Goal: Task Accomplishment & Management: Use online tool/utility

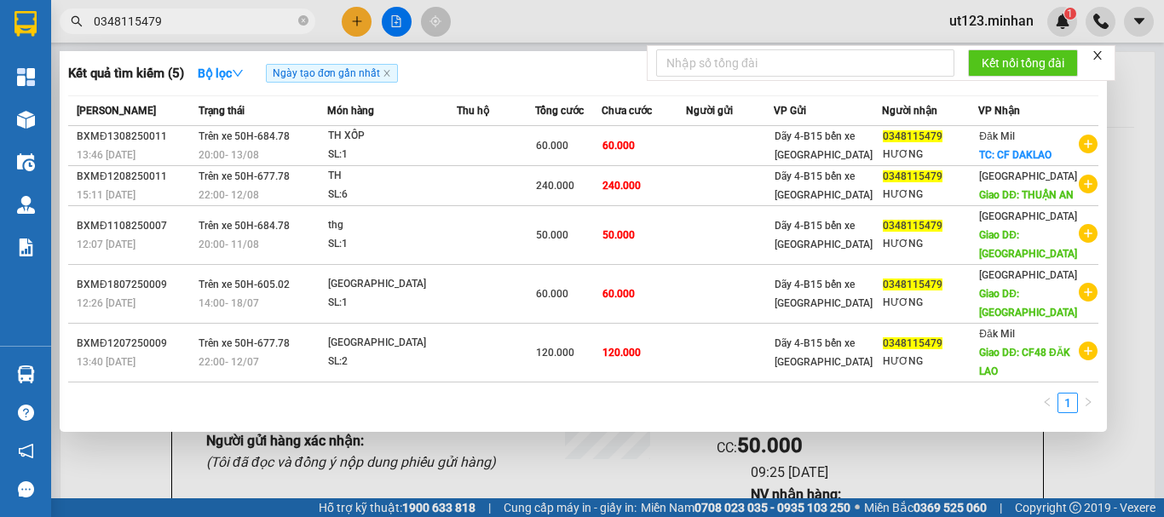
scroll to position [426, 0]
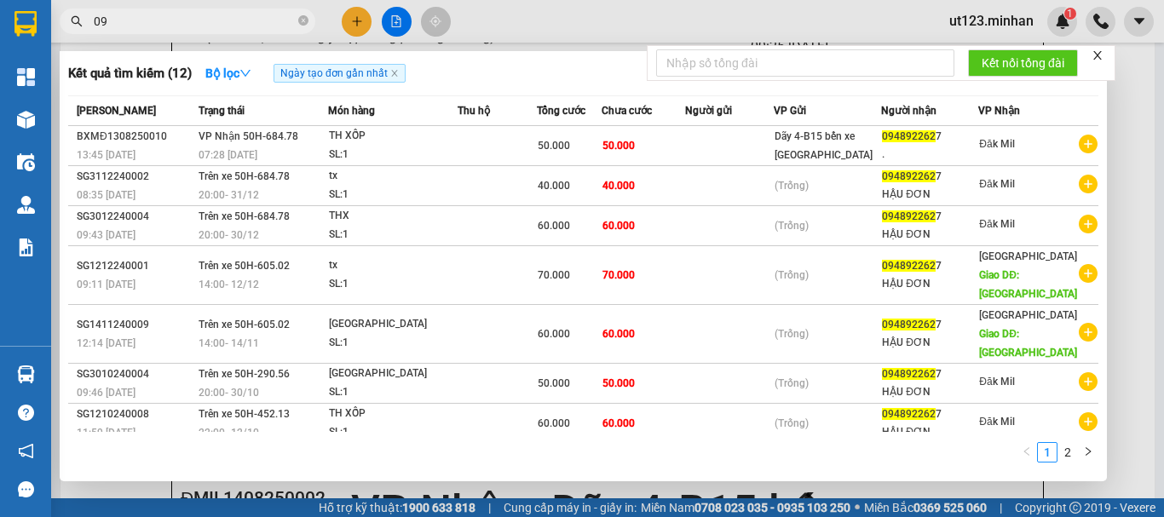
type input "0"
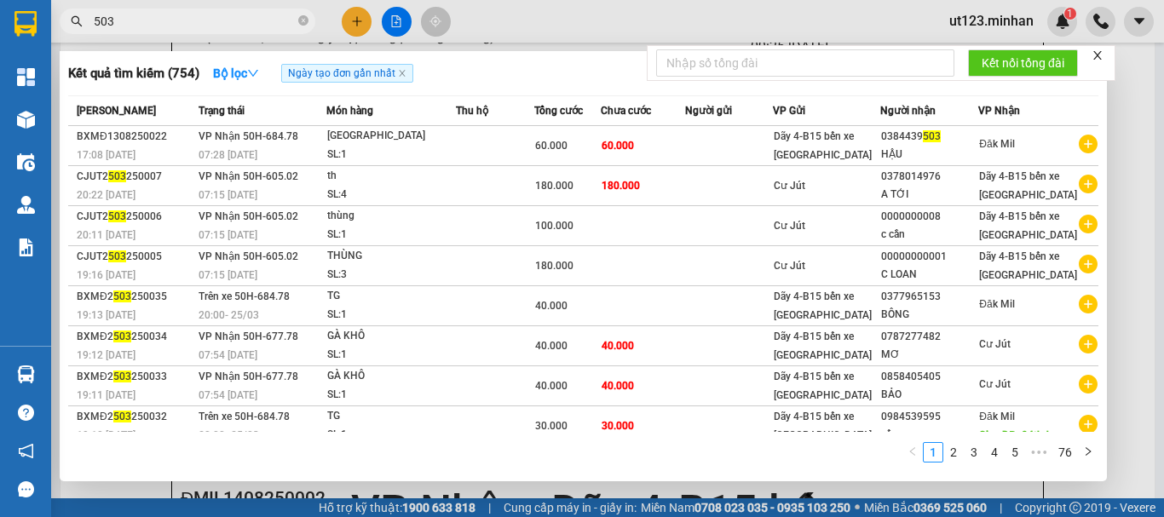
type input "503"
click at [629, 31] on div at bounding box center [582, 258] width 1164 height 517
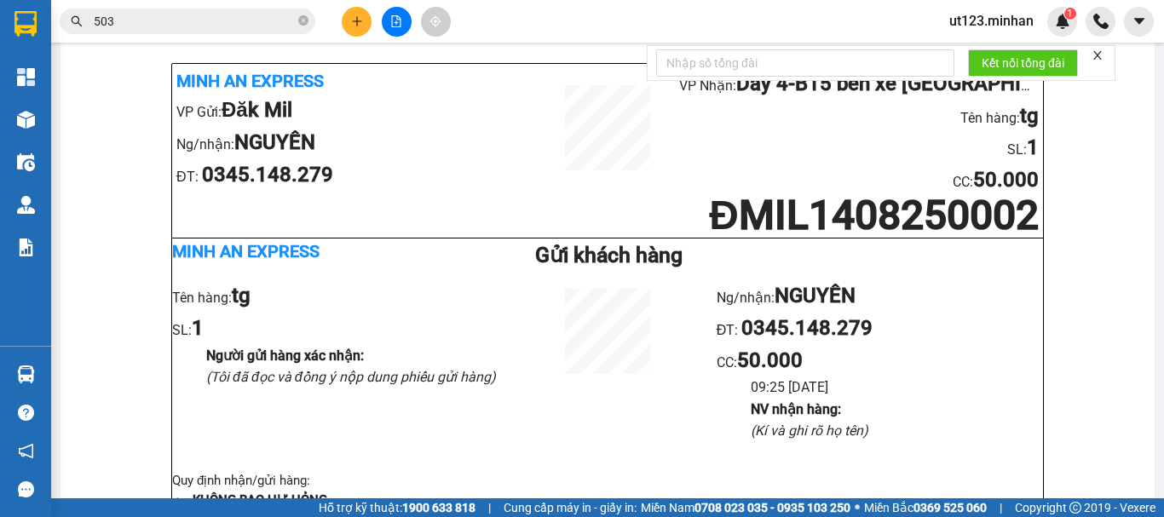
scroll to position [0, 0]
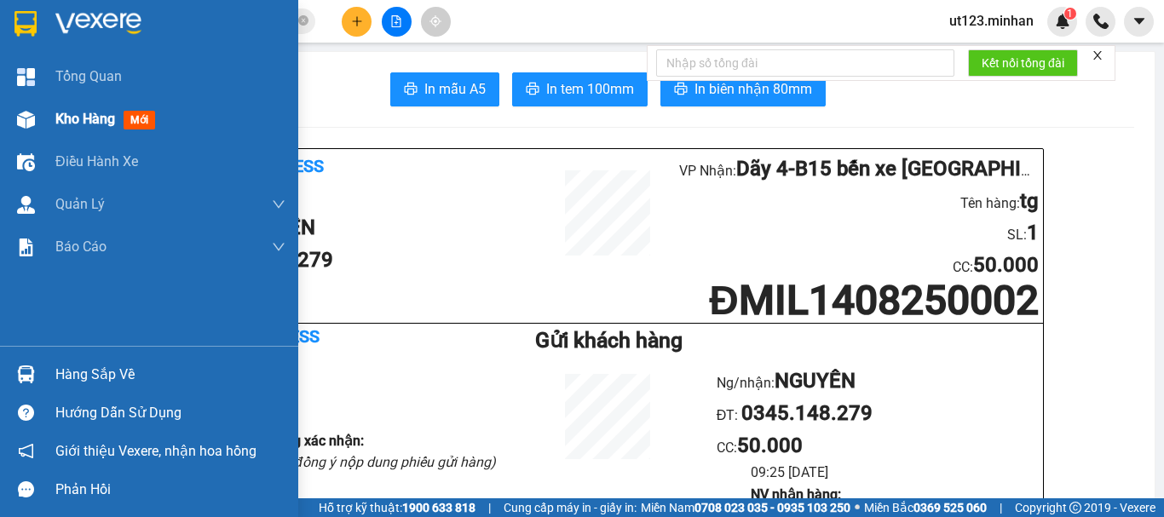
click at [38, 123] on div at bounding box center [26, 120] width 30 height 30
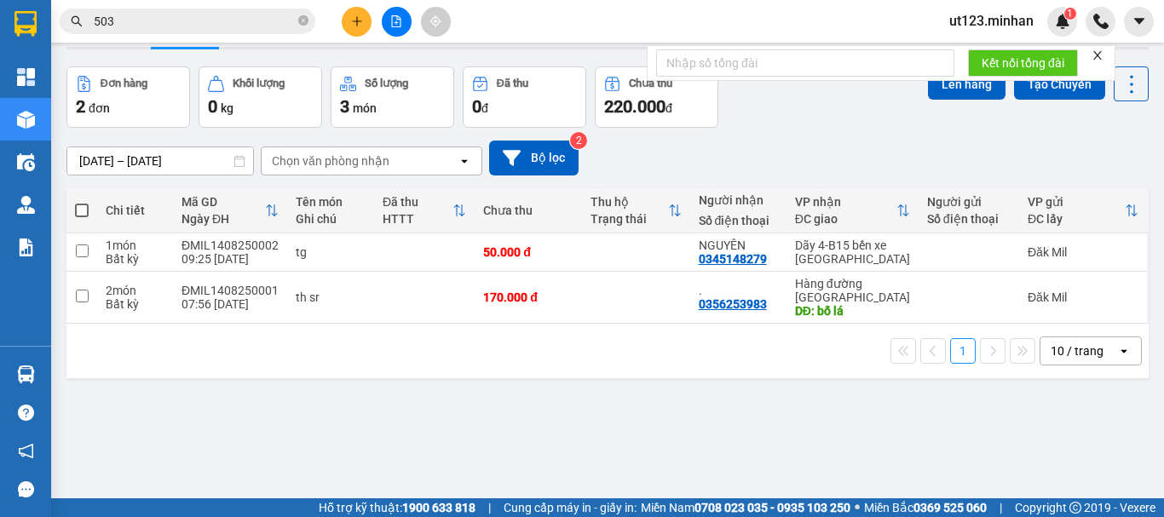
scroll to position [78, 0]
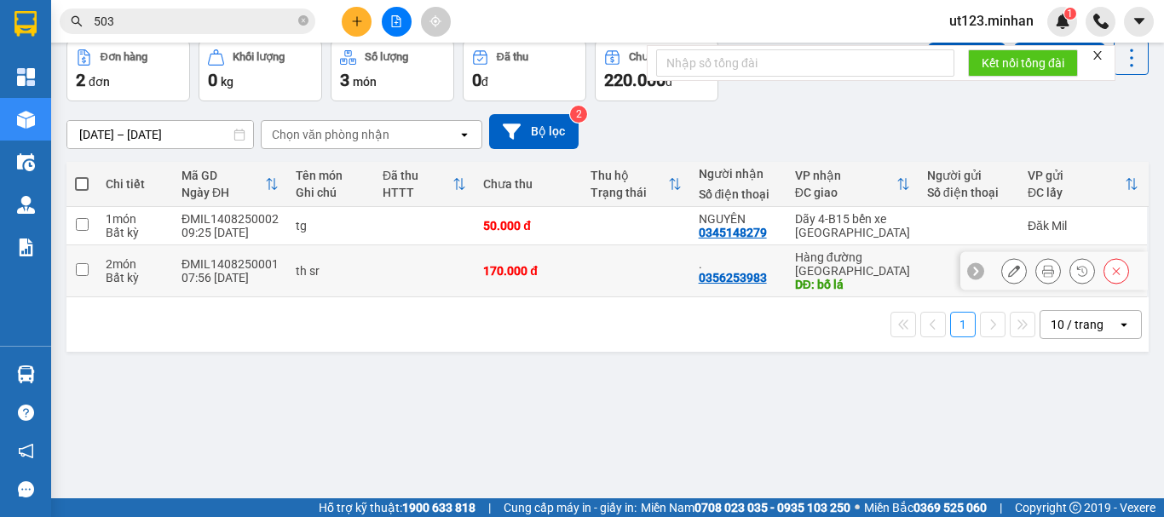
click at [79, 252] on td at bounding box center [81, 271] width 31 height 52
checkbox input "true"
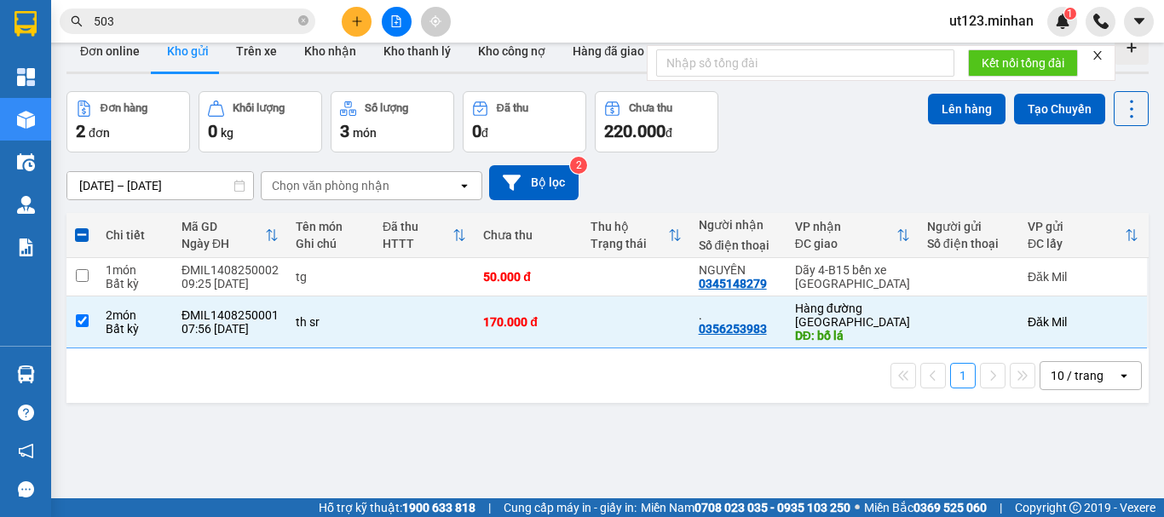
scroll to position [0, 0]
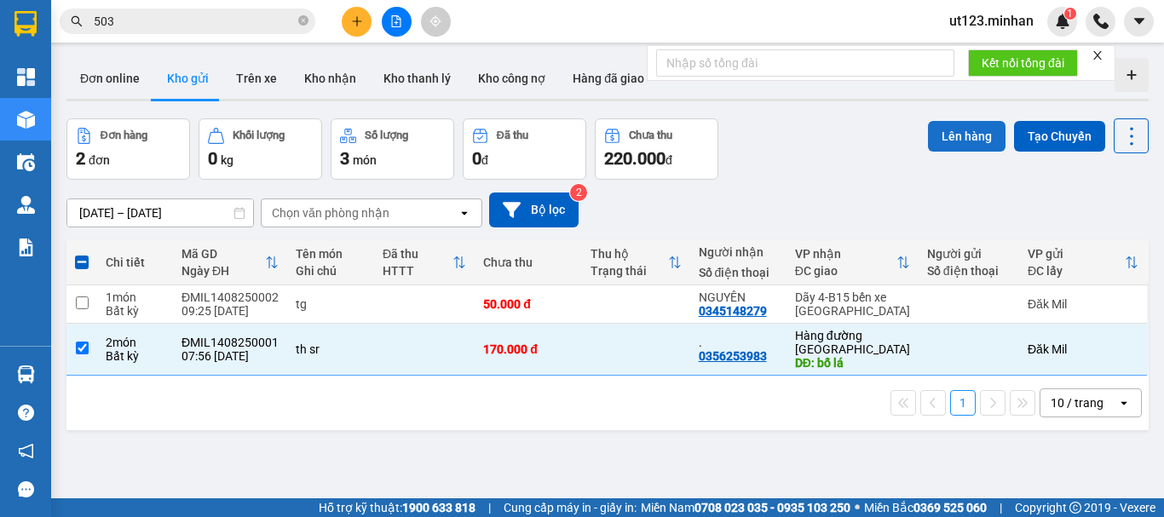
click at [957, 132] on button "Lên hàng" at bounding box center [967, 136] width 78 height 31
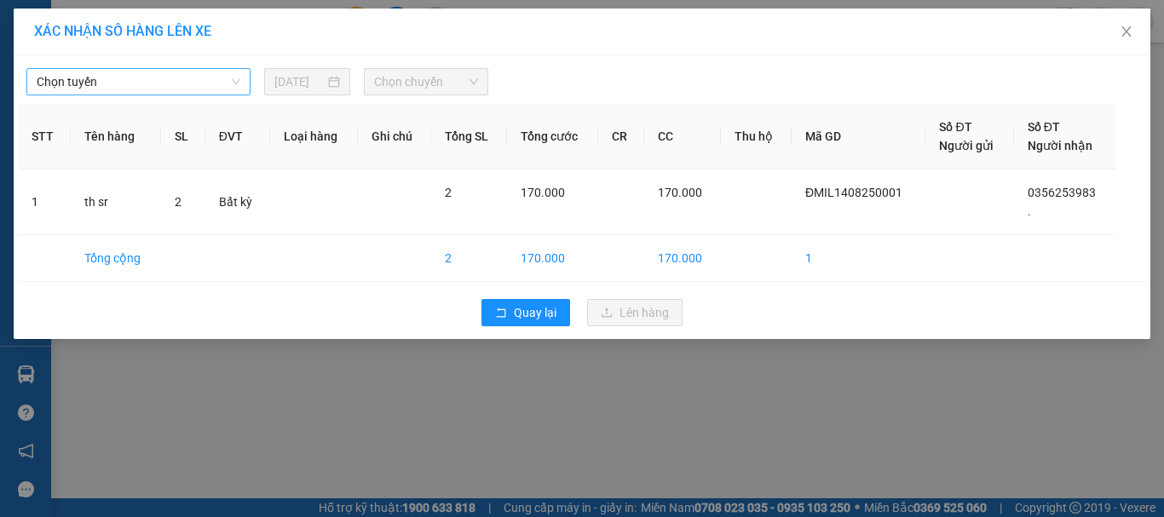
click at [180, 70] on span "Chọn tuyến" at bounding box center [139, 82] width 204 height 26
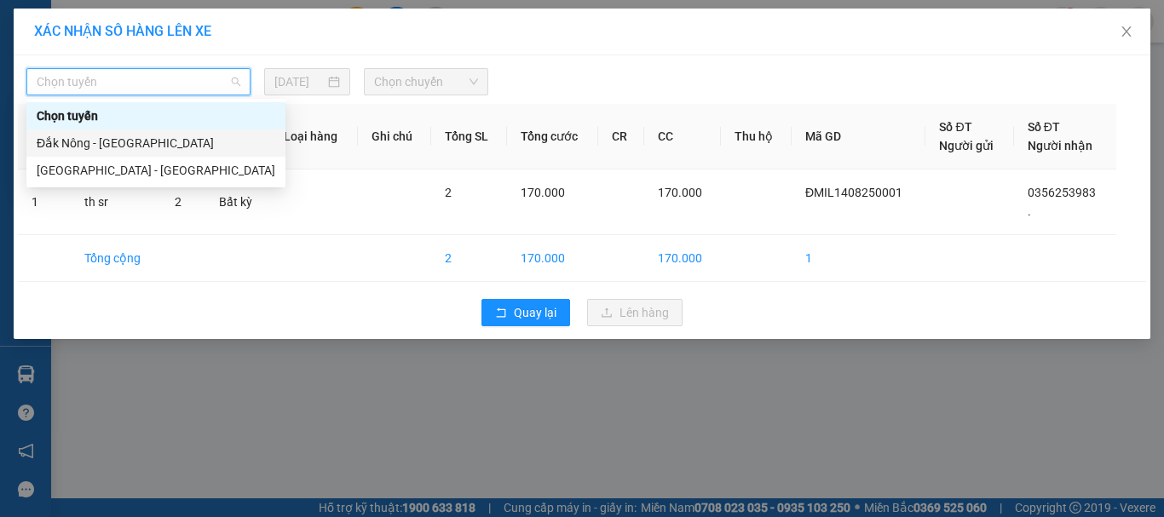
click at [174, 141] on div "Đắk Nông - [GEOGRAPHIC_DATA]" at bounding box center [156, 143] width 239 height 19
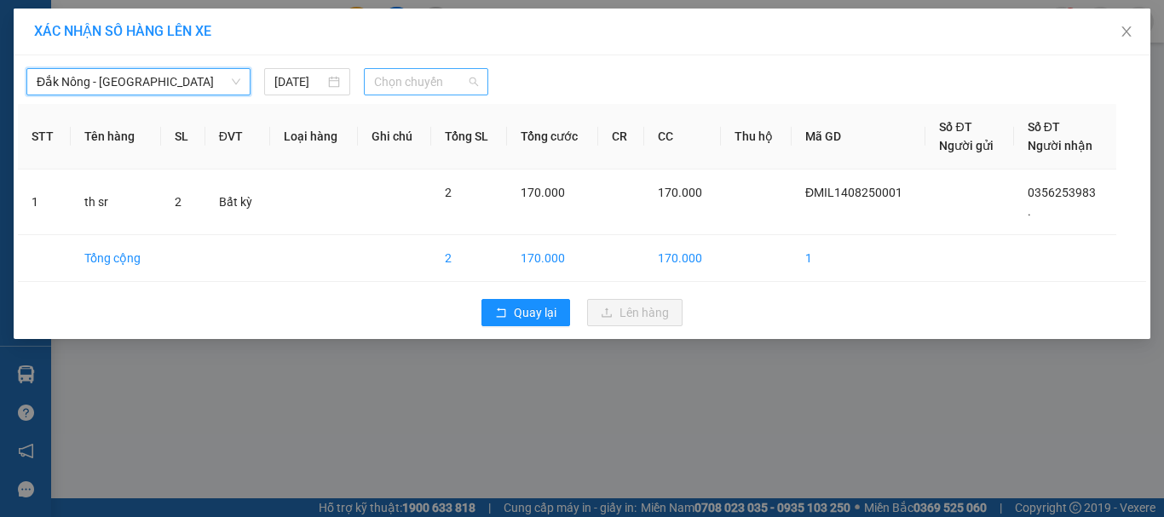
click at [446, 77] on span "Chọn chuyến" at bounding box center [426, 82] width 105 height 26
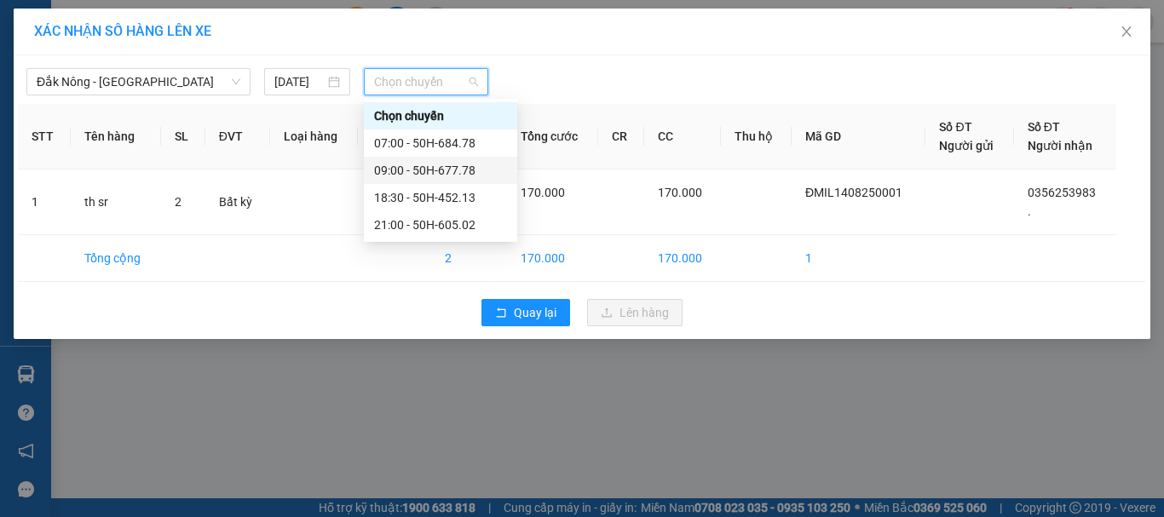
click at [464, 170] on div "09:00 - 50H-677.78" at bounding box center [440, 170] width 133 height 19
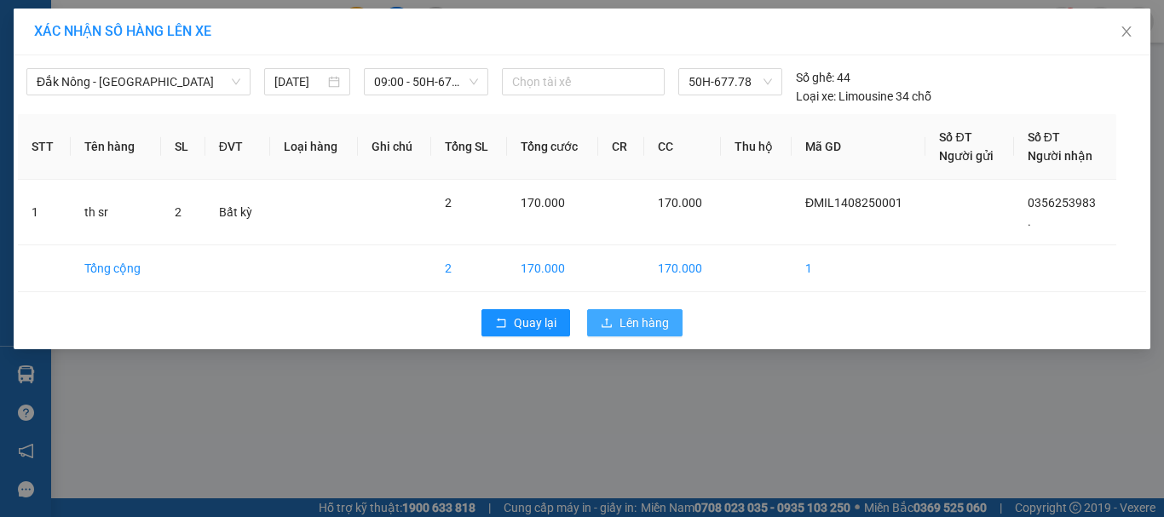
click at [645, 320] on span "Lên hàng" at bounding box center [644, 323] width 49 height 19
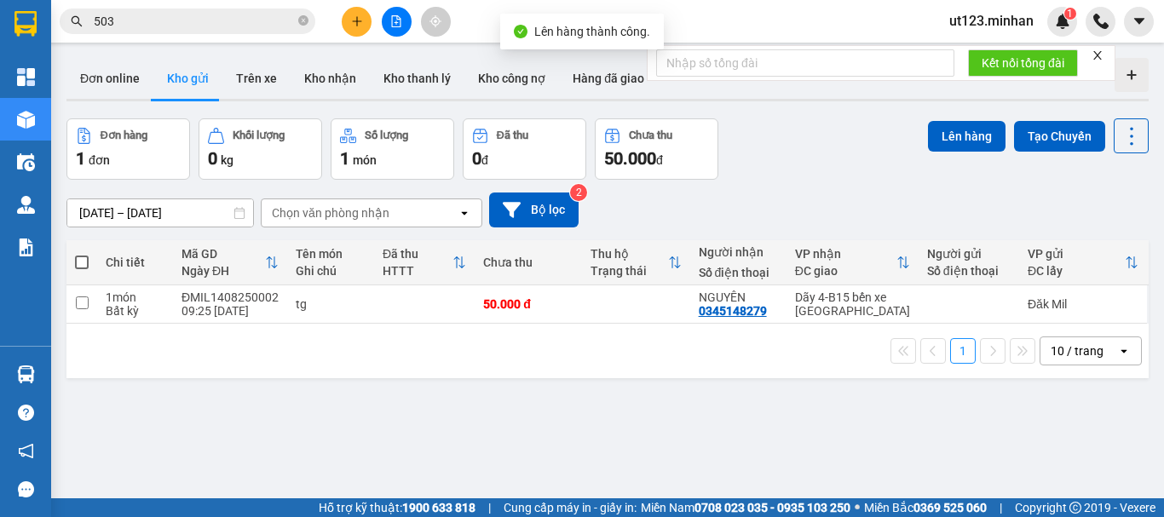
scroll to position [78, 0]
